Goal: Task Accomplishment & Management: Use online tool/utility

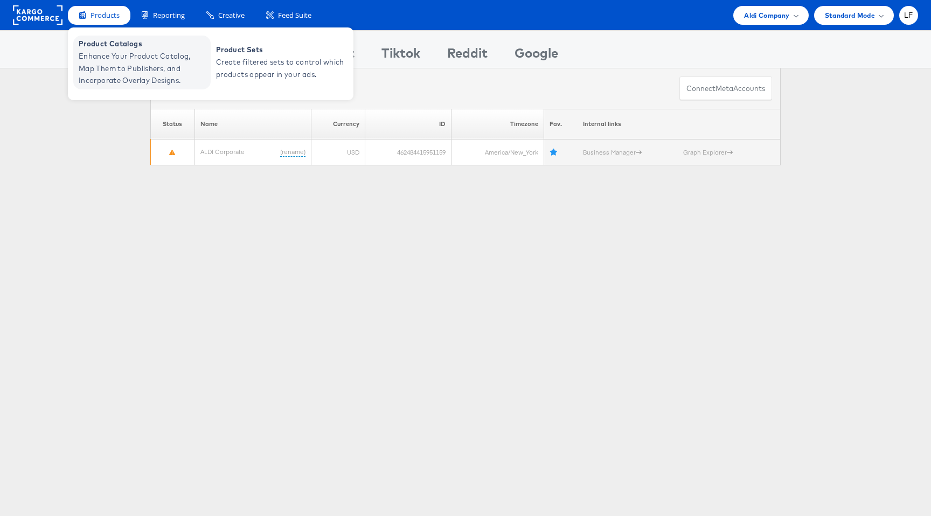
click at [113, 52] on span "Enhance Your Product Catalog, Map Them to Publishers, and Incorporate Overlay D…" at bounding box center [143, 68] width 129 height 37
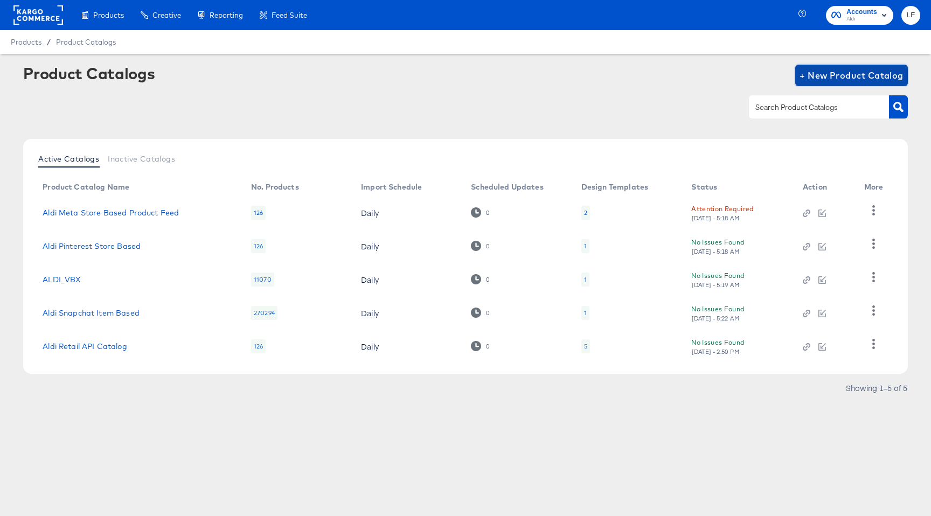
click at [818, 73] on span "+ New Product Catalog" at bounding box center [851, 75] width 104 height 15
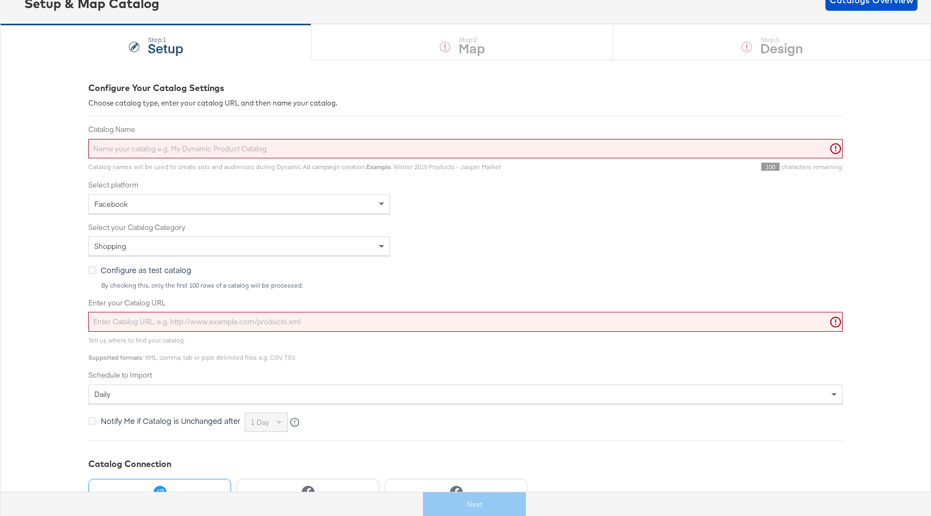
click at [249, 395] on div "daily" at bounding box center [465, 394] width 753 height 18
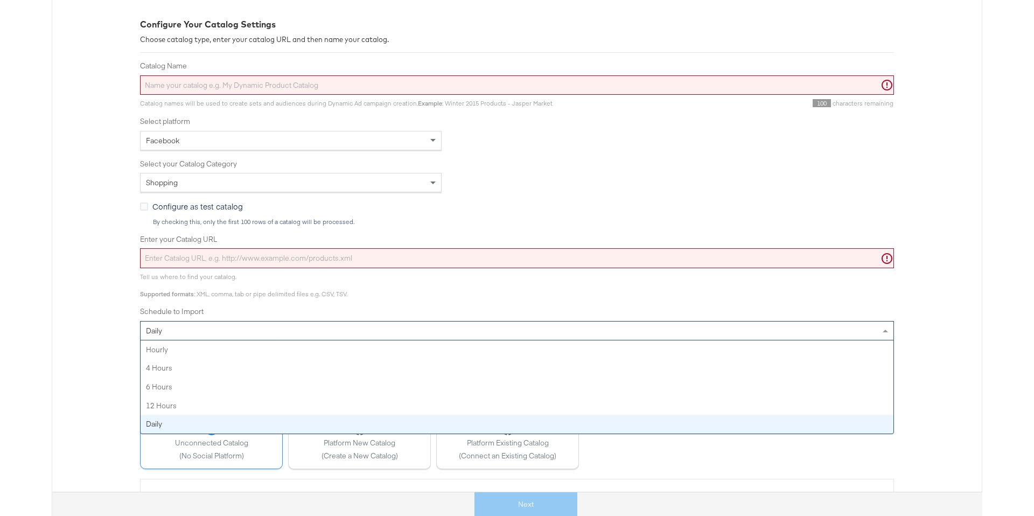
scroll to position [145, 0]
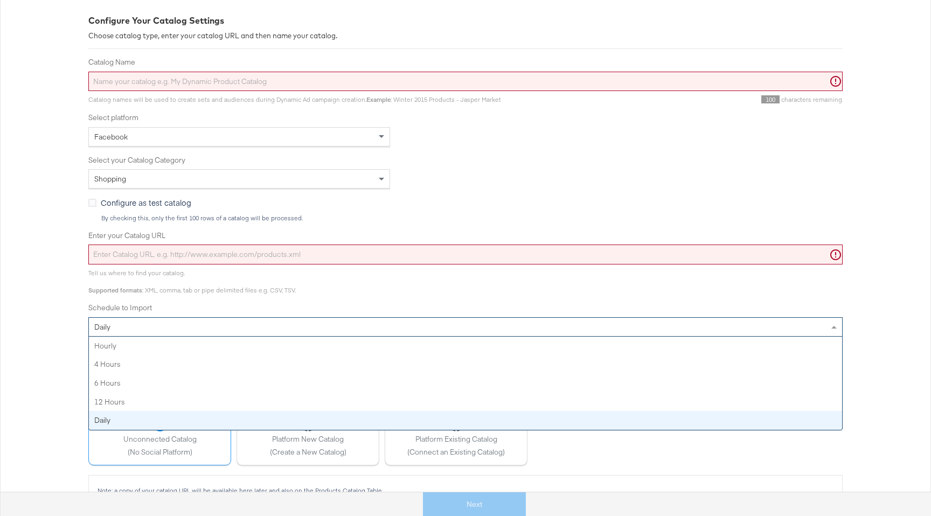
click at [73, 414] on div "Configure Your Catalog Settings Choose catalog type, enter your catalog URL and…" at bounding box center [465, 262] width 931 height 540
